Goal: Task Accomplishment & Management: Manage account settings

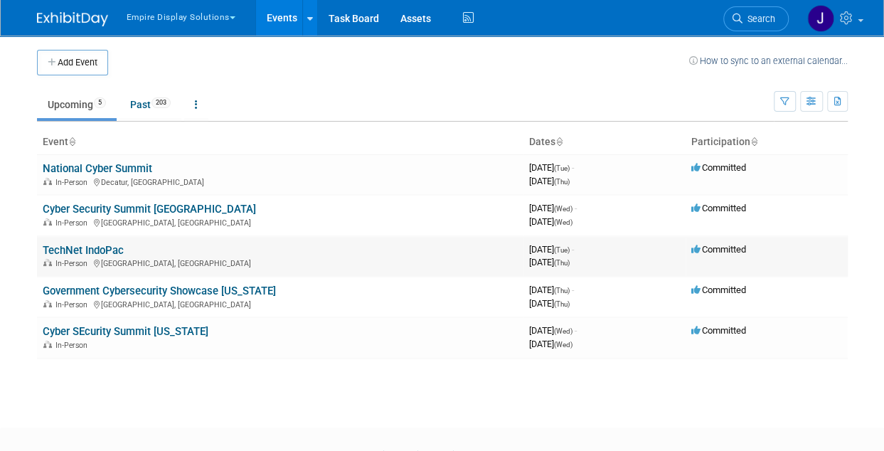
click at [98, 251] on link "TechNet IndoPac" at bounding box center [83, 250] width 81 height 13
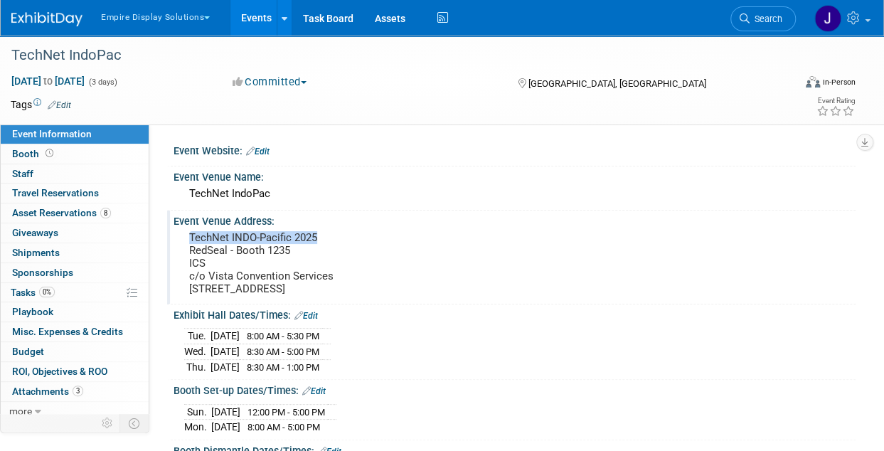
drag, startPoint x: 188, startPoint y: 233, endPoint x: 321, endPoint y: 233, distance: 133.0
click at [321, 233] on div "TechNet INDO-Pacific 2025 RedSeal - Booth 1235 ICS c/o Vista Convention Service…" at bounding box center [315, 263] width 263 height 71
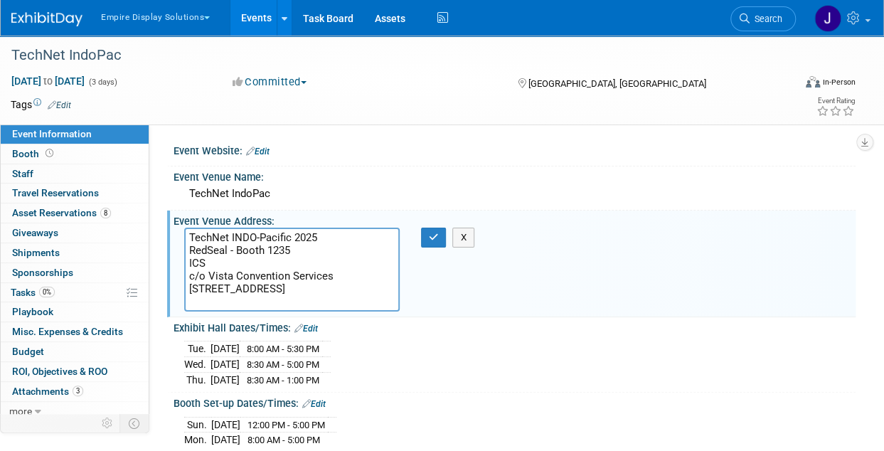
drag, startPoint x: 321, startPoint y: 235, endPoint x: 181, endPoint y: 226, distance: 140.4
click at [181, 226] on div "Event Venue Address: TechNet INDO-Pacific 2025 RedSeal - Booth 1235 ICS c/o Vis…" at bounding box center [511, 263] width 688 height 106
drag, startPoint x: 187, startPoint y: 245, endPoint x: 280, endPoint y: 261, distance: 94.5
click at [280, 261] on textarea "TechNet INDO-Pacific 2025 RedSeal - Booth 1235 ICS c/o Vista Convention Service…" at bounding box center [291, 270] width 215 height 84
paste textarea "TechNet INDO-Pacific 2025"
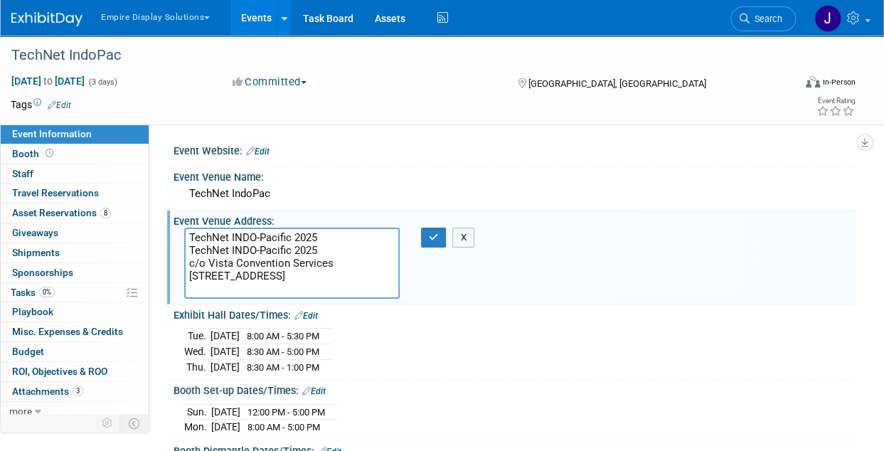
type textarea "TechNet INDO-Pacific 2025 RedSeal - Booth 1235 ICS c/o Vista Convention Service…"
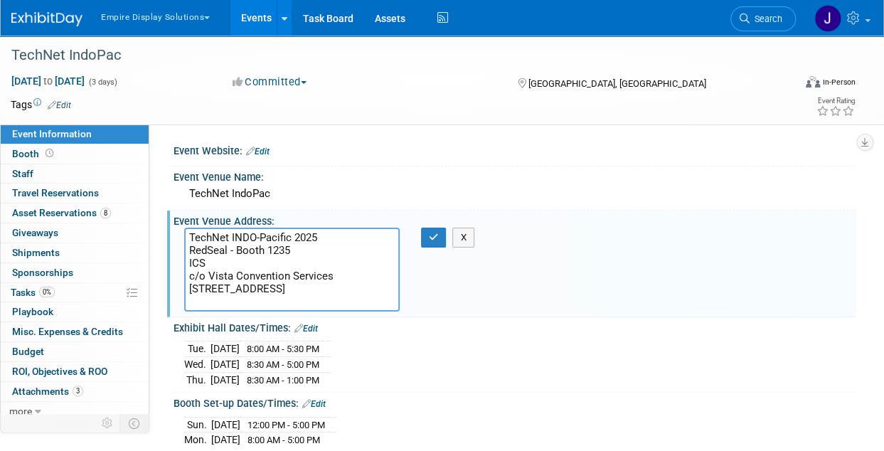
drag, startPoint x: 188, startPoint y: 275, endPoint x: 333, endPoint y: 277, distance: 145.1
click at [333, 277] on textarea "TechNet INDO-Pacific 2025 RedSeal - Booth 1235 ICS c/o Vista Convention Service…" at bounding box center [291, 270] width 215 height 84
click at [329, 295] on textarea "TechNet INDO-Pacific 2025 RedSeal - Booth 1235 ICS c/o Vista Convention Service…" at bounding box center [291, 270] width 215 height 84
drag, startPoint x: 186, startPoint y: 288, endPoint x: 297, endPoint y: 292, distance: 110.3
click at [297, 292] on textarea "TechNet INDO-Pacific 2025 RedSeal - Booth 1235 ICS c/o Vista Convention Service…" at bounding box center [291, 270] width 215 height 84
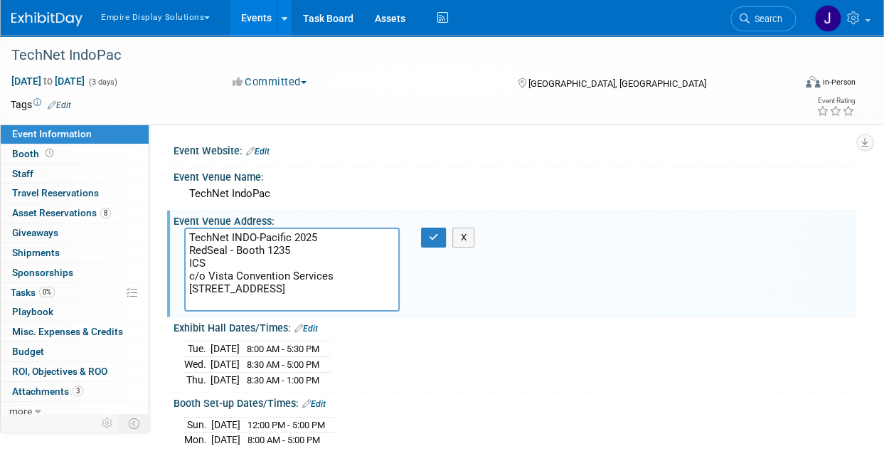
click at [322, 295] on textarea "TechNet INDO-Pacific 2025 RedSeal - Booth 1235 ICS c/o Vista Convention Service…" at bounding box center [291, 270] width 215 height 84
drag, startPoint x: 188, startPoint y: 276, endPoint x: 336, endPoint y: 279, distance: 147.2
click at [336, 279] on textarea "TechNet INDO-Pacific 2025 RedSeal - Booth 1235 ICS c/o Vista Convention Service…" at bounding box center [291, 270] width 215 height 84
drag, startPoint x: 186, startPoint y: 287, endPoint x: 297, endPoint y: 290, distance: 111.7
click at [297, 290] on textarea "TechNet INDO-Pacific 2025 RedSeal - Booth 1235 ICS c/o Vista Convention Service…" at bounding box center [291, 270] width 215 height 84
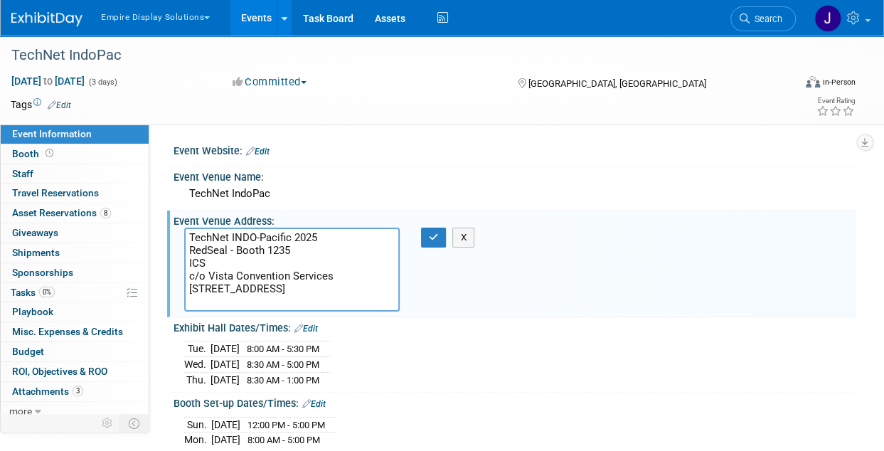
click at [273, 297] on textarea "TechNet INDO-Pacific 2025 RedSeal - Booth 1235 ICS c/o Vista Convention Service…" at bounding box center [291, 270] width 215 height 84
click at [274, 297] on textarea "TechNet INDO-Pacific 2025 RedSeal - Booth 1235 ICS c/o Vista Convention Service…" at bounding box center [291, 270] width 215 height 84
click at [67, 388] on span "Attachments 3" at bounding box center [47, 390] width 71 height 11
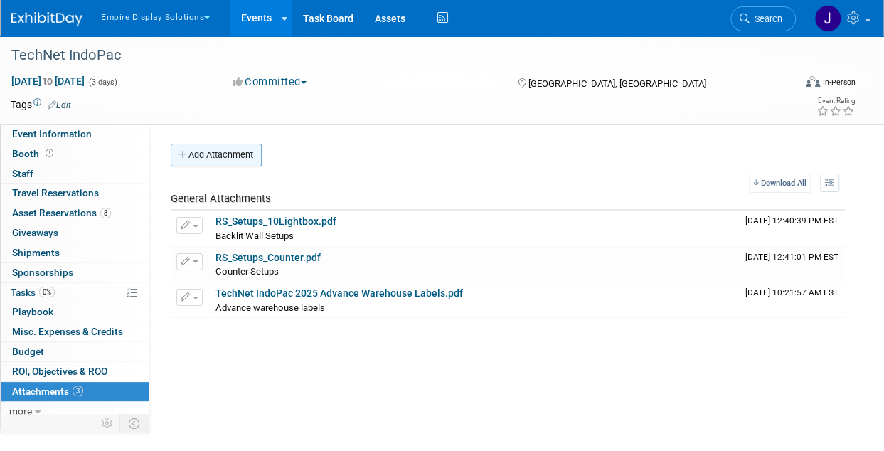
click at [222, 161] on button "Add Attachment" at bounding box center [216, 155] width 91 height 23
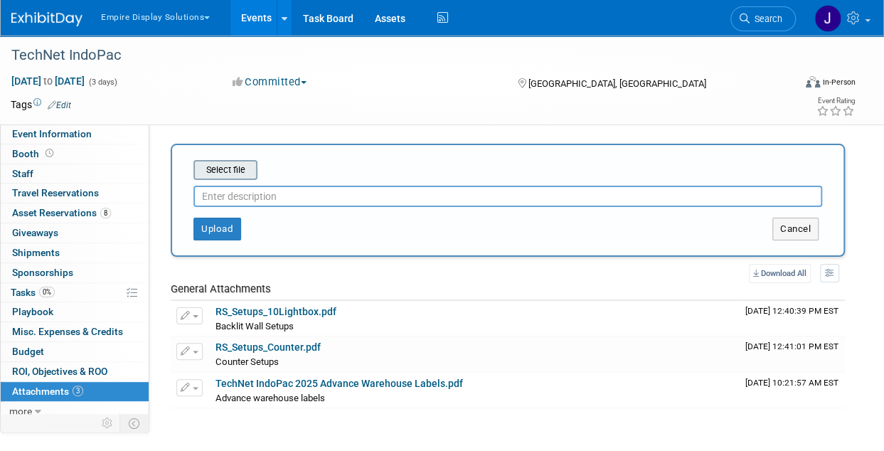
click at [220, 174] on input "file" at bounding box center [171, 169] width 169 height 17
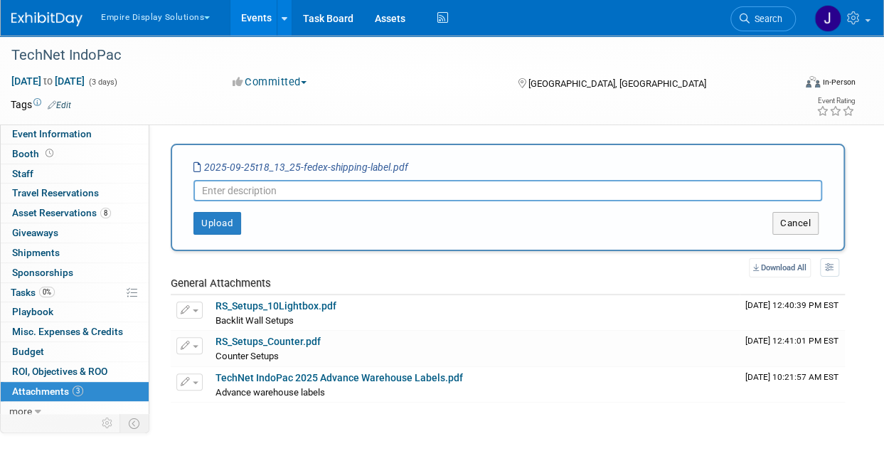
click at [330, 191] on input "text" at bounding box center [507, 190] width 629 height 21
type input "shipping labels"
click at [213, 219] on button "Upload" at bounding box center [217, 223] width 48 height 23
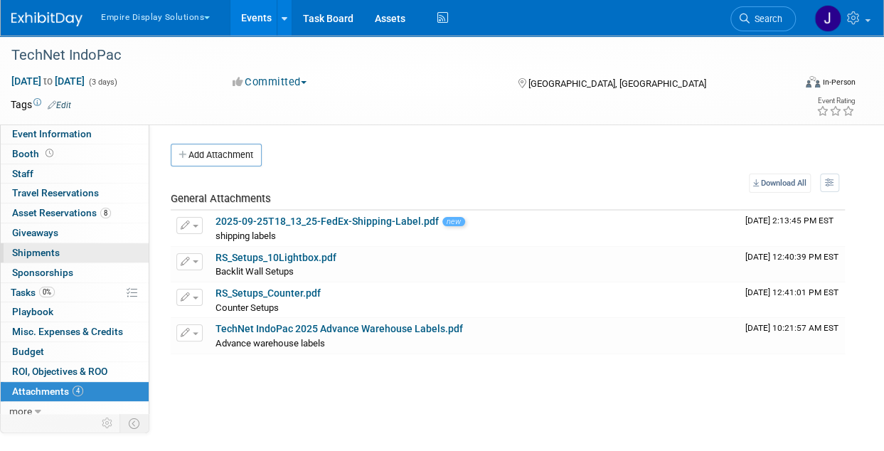
click at [55, 252] on span "Shipments 0" at bounding box center [36, 252] width 48 height 11
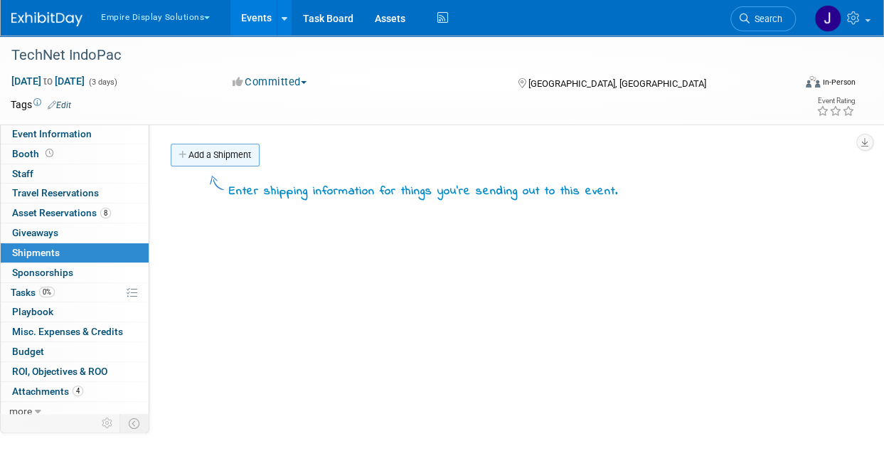
click at [238, 156] on link "Add a Shipment" at bounding box center [215, 155] width 89 height 23
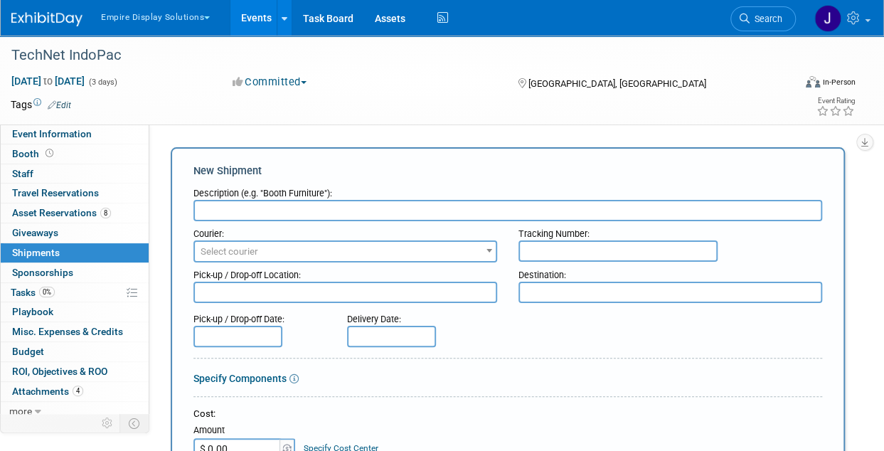
click at [311, 202] on input "text" at bounding box center [507, 210] width 629 height 21
type input "box 1"
click at [541, 255] on input "text" at bounding box center [617, 250] width 199 height 21
paste input "8846 7271 1408"
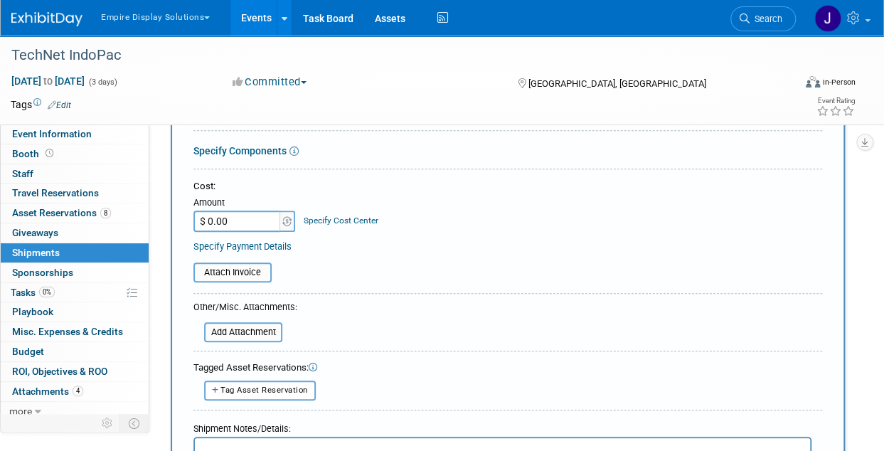
scroll to position [356, 0]
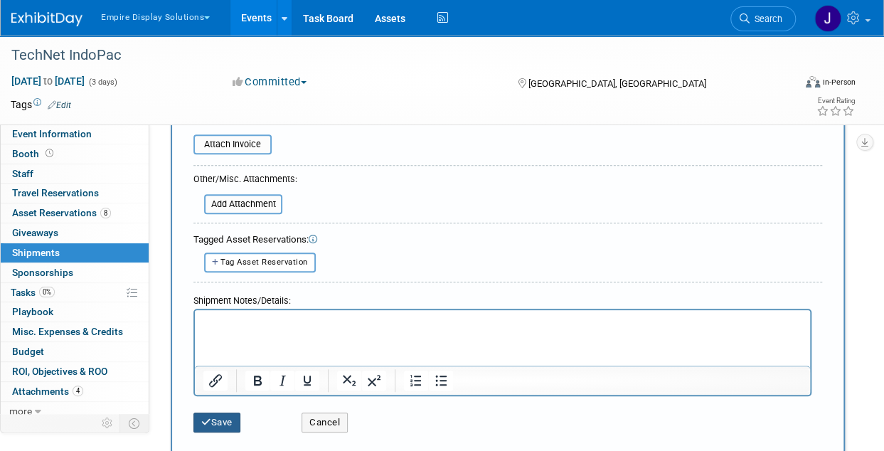
type input "8846 7271 1408"
click at [236, 422] on button "Save" at bounding box center [216, 422] width 47 height 20
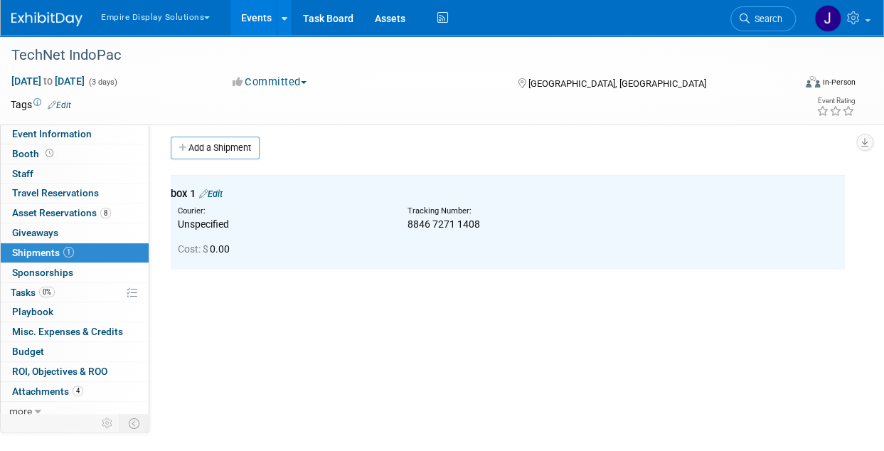
scroll to position [0, 0]
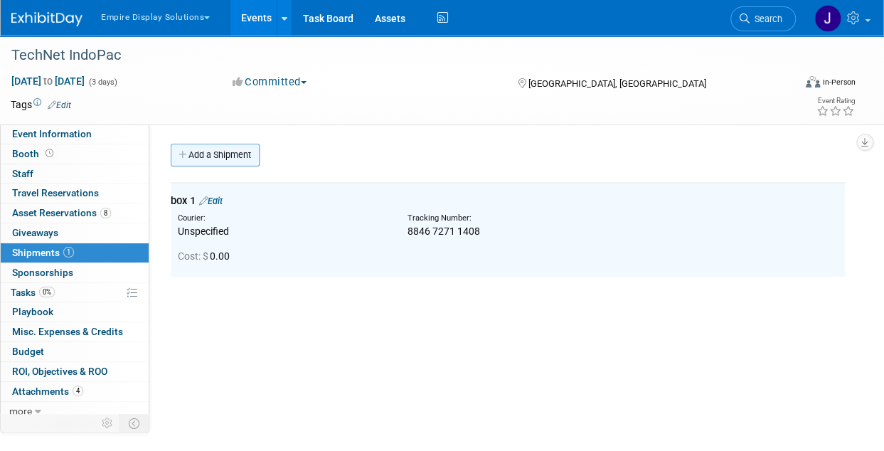
click at [231, 152] on link "Add a Shipment" at bounding box center [215, 155] width 89 height 23
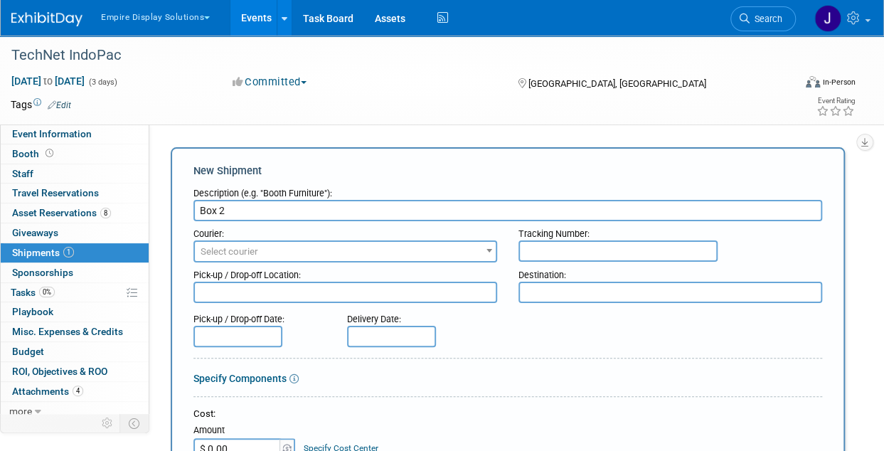
type input "Box 2"
click at [539, 251] on input "text" at bounding box center [617, 250] width 199 height 21
paste input "8846 7271 1419"
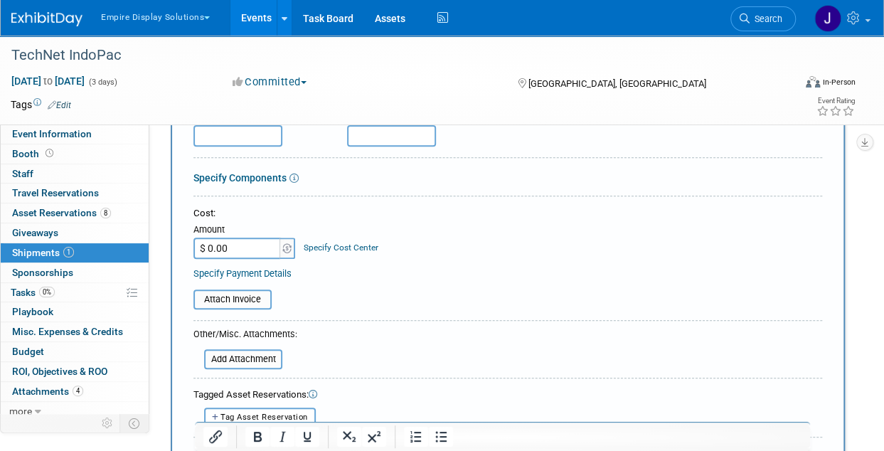
scroll to position [356, 0]
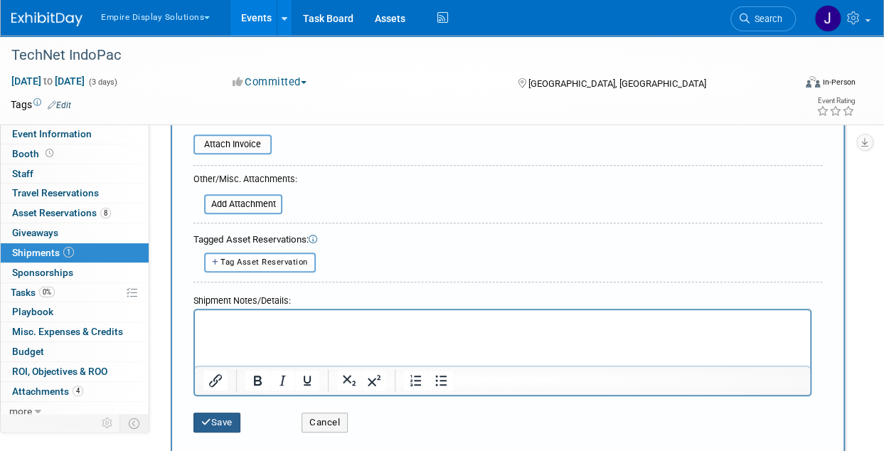
type input "8846 7271 1419"
click at [225, 425] on button "Save" at bounding box center [216, 422] width 47 height 20
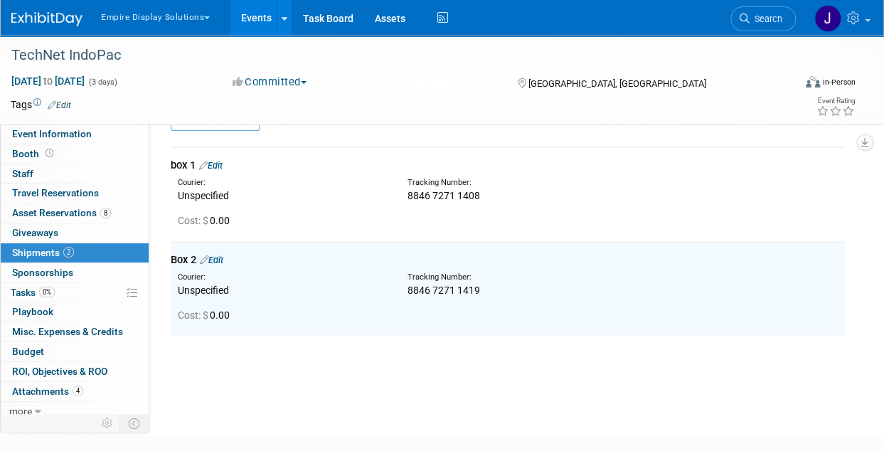
scroll to position [0, 0]
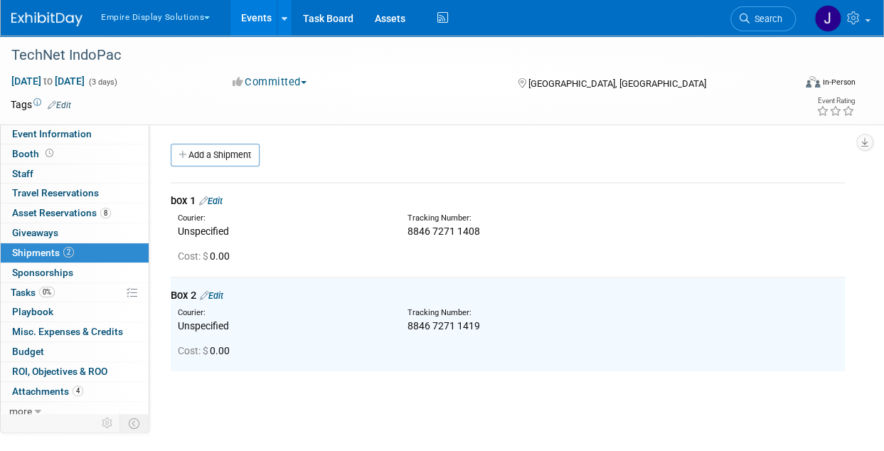
click at [229, 153] on link "Add a Shipment" at bounding box center [215, 155] width 89 height 23
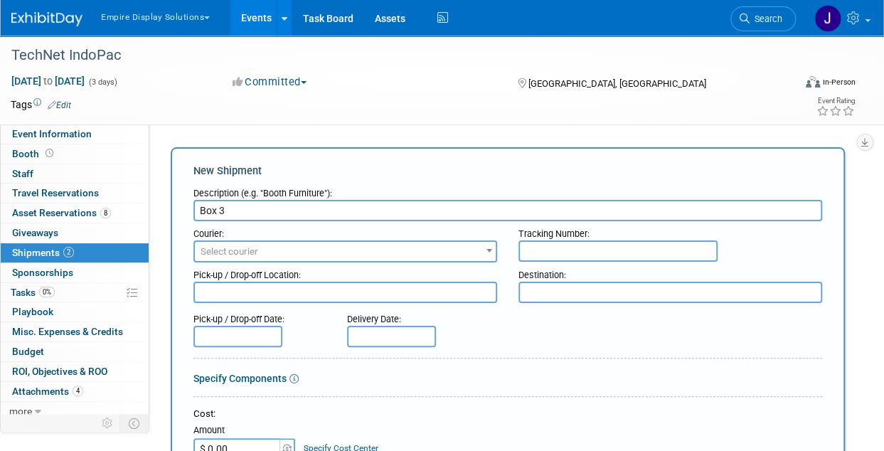
type input "Box 3"
click at [650, 240] on input "text" at bounding box center [617, 250] width 199 height 21
paste input "8846 7271 1420"
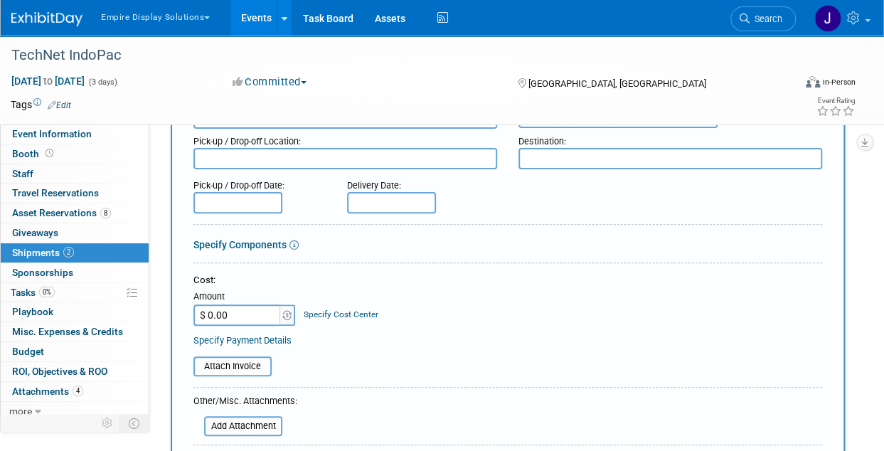
scroll to position [356, 0]
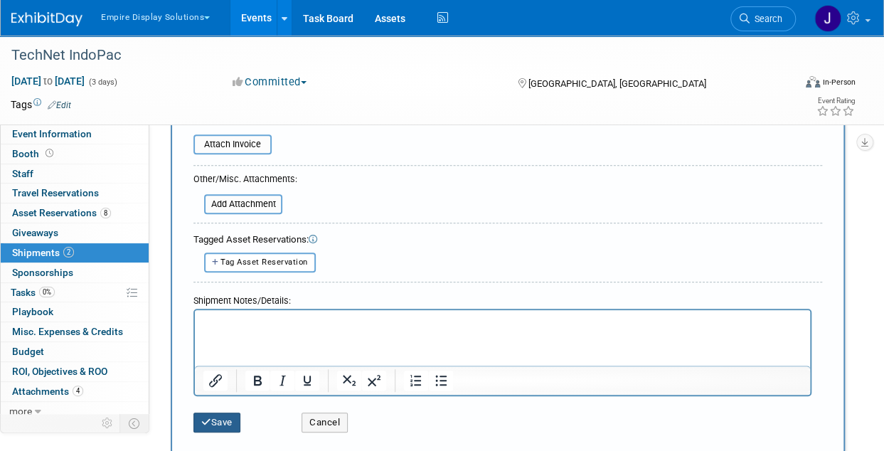
type input "8846 7271 1420"
click at [212, 413] on button "Save" at bounding box center [216, 422] width 47 height 20
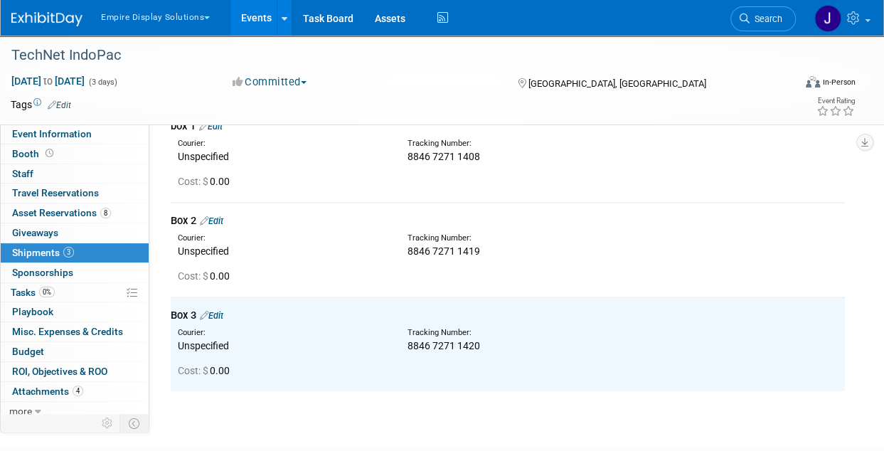
scroll to position [0, 0]
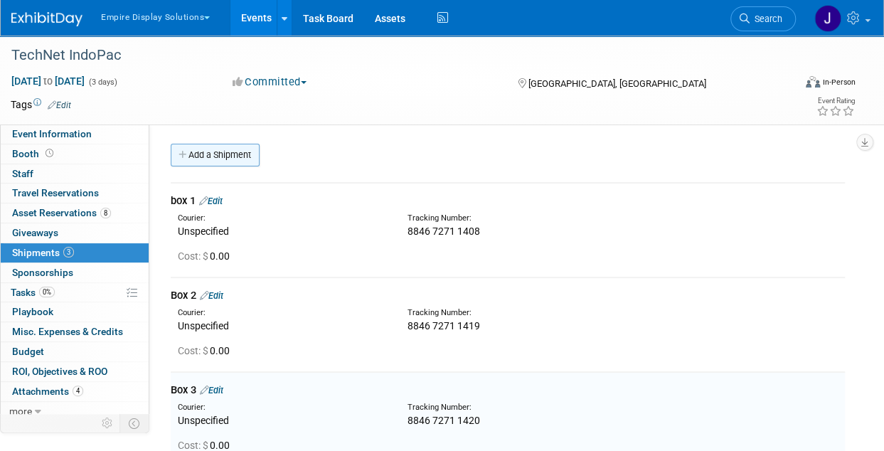
click at [210, 151] on link "Add a Shipment" at bounding box center [215, 155] width 89 height 23
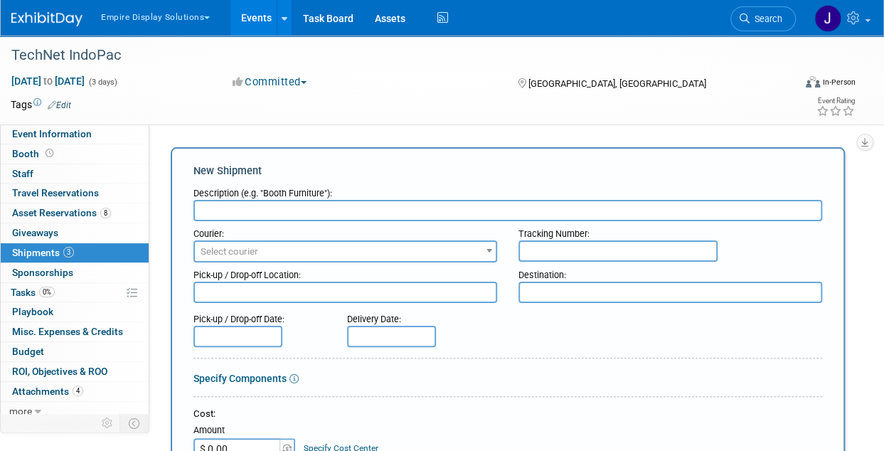
click at [397, 213] on input "text" at bounding box center [507, 210] width 629 height 21
type input "Box 4"
click at [540, 245] on input "text" at bounding box center [617, 250] width 199 height 21
paste input "8846 7271 1430"
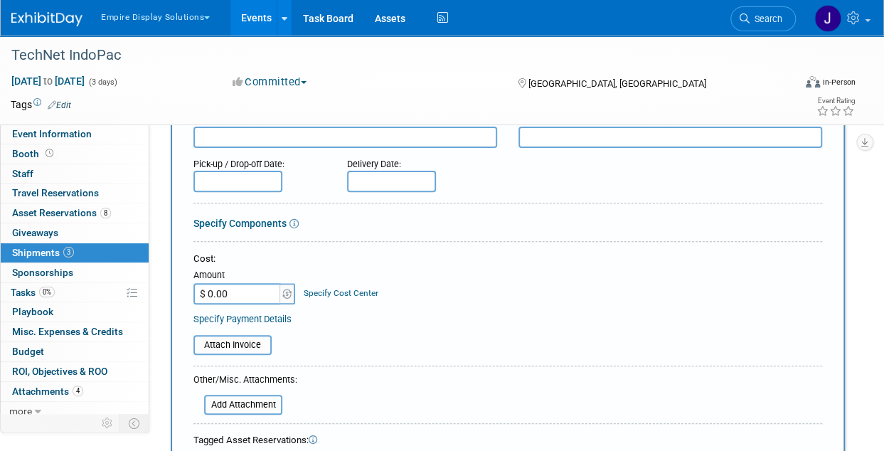
scroll to position [427, 0]
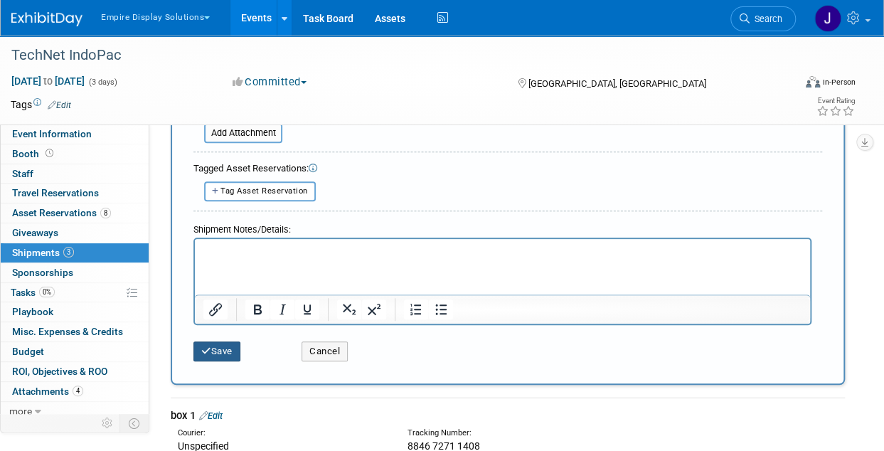
type input "8846 7271 1430"
click at [223, 343] on button "Save" at bounding box center [216, 351] width 47 height 20
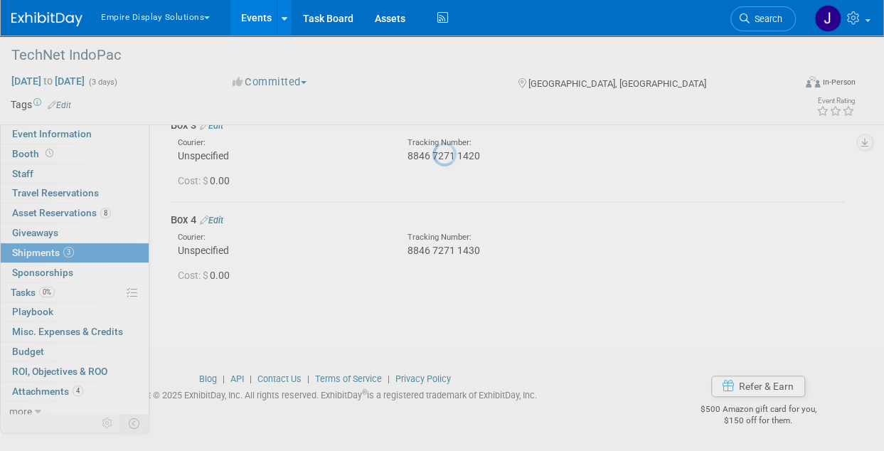
scroll to position [264, 0]
